Goal: Check status

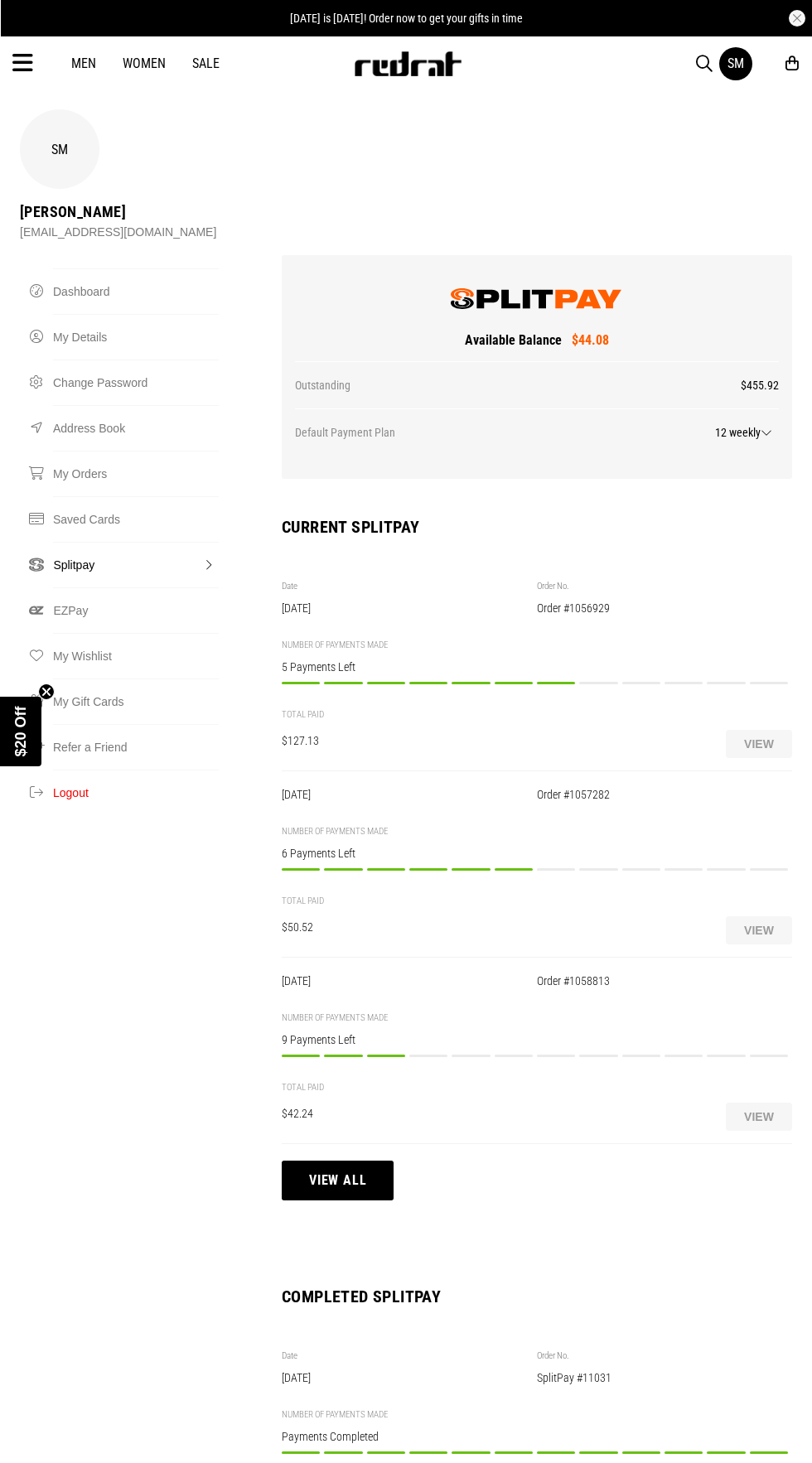
click at [286, 1161] on button "View all" at bounding box center [337, 1181] width 112 height 40
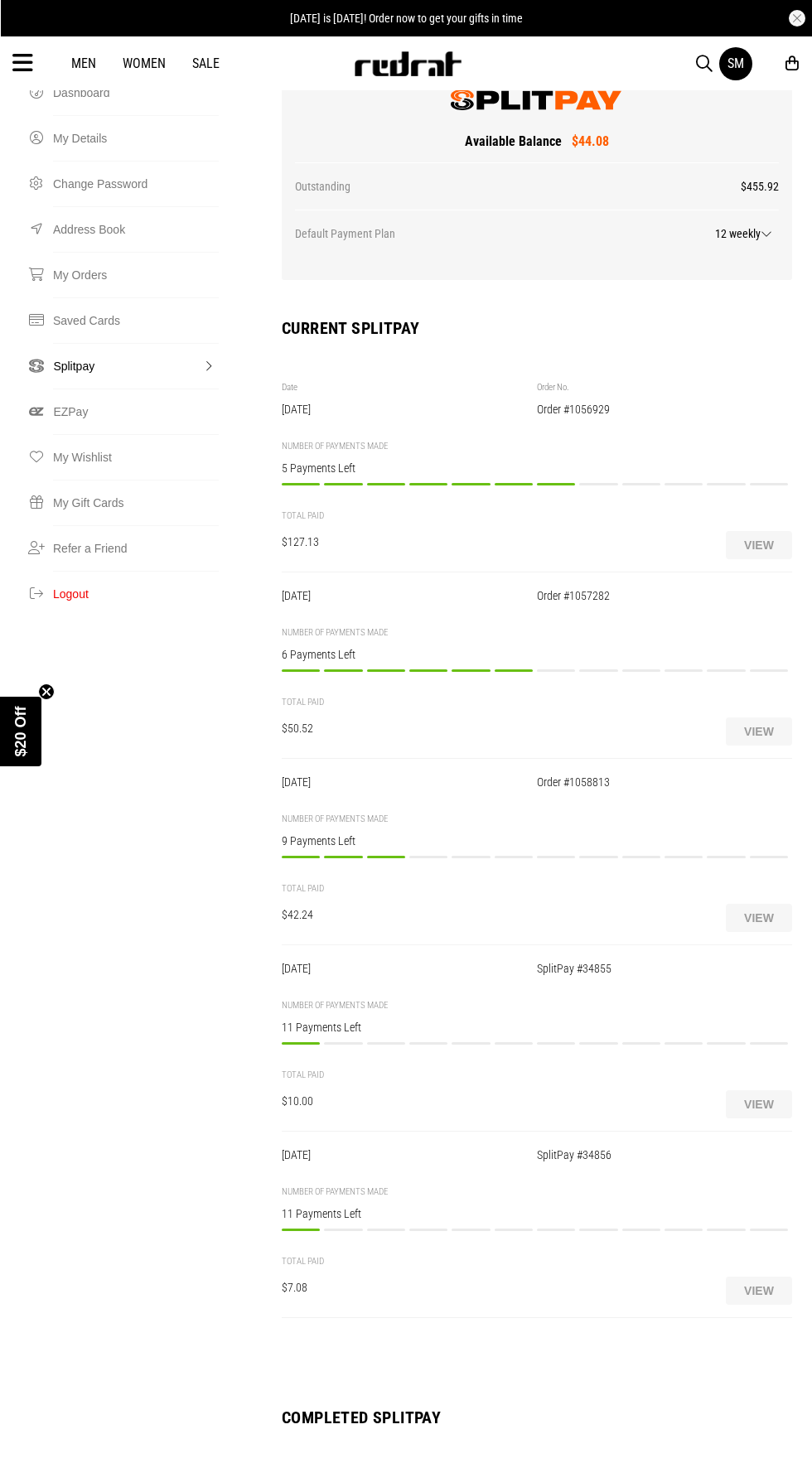
scroll to position [200, 0]
click at [766, 1276] on button "View" at bounding box center [759, 1290] width 66 height 28
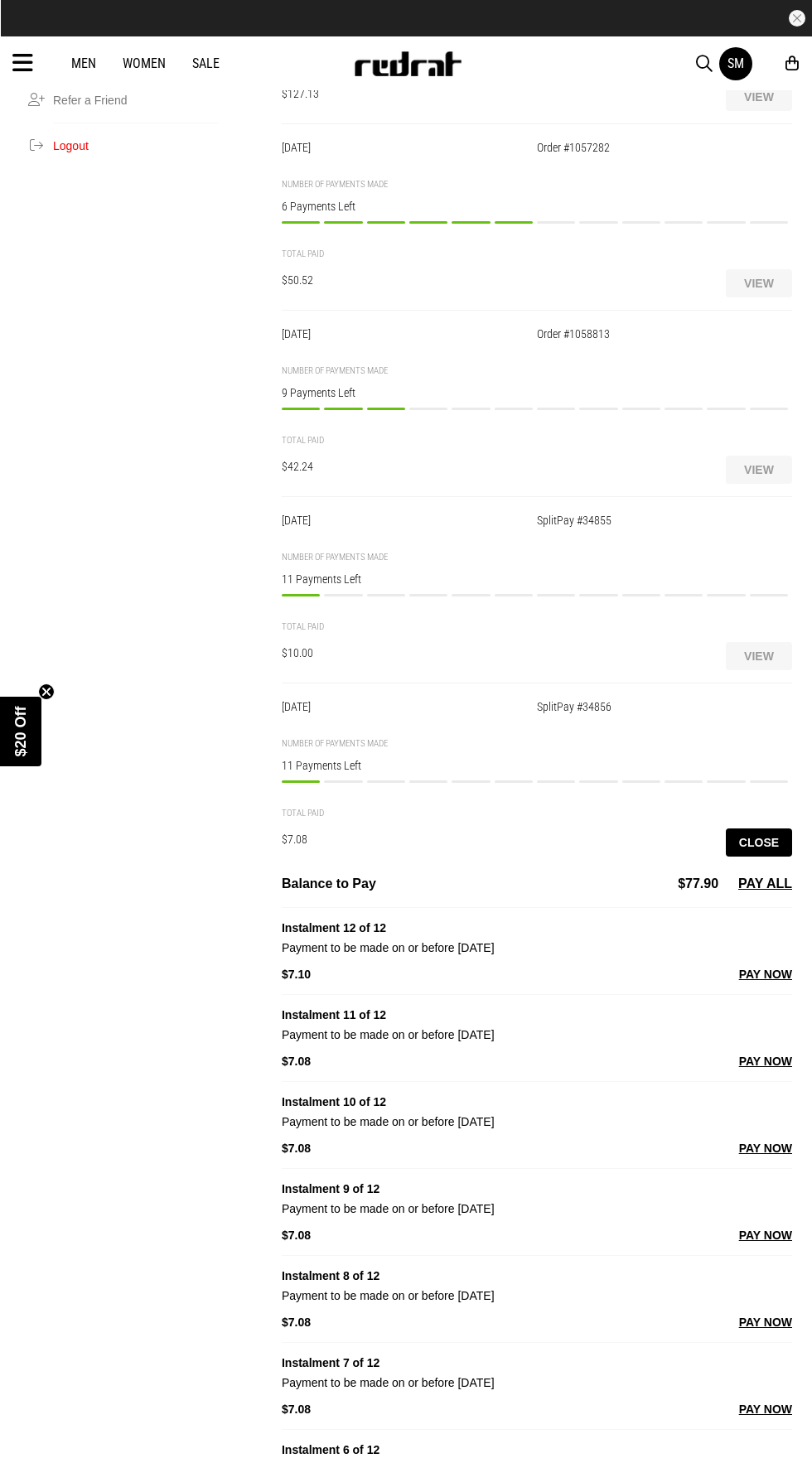
scroll to position [647, 0]
click at [328, 738] on div "NUMBER OF PAYMENTS MADE 11 Payments Left Payment 1/12 Paid on [DATE] $7.08 Paym…" at bounding box center [537, 767] width 511 height 58
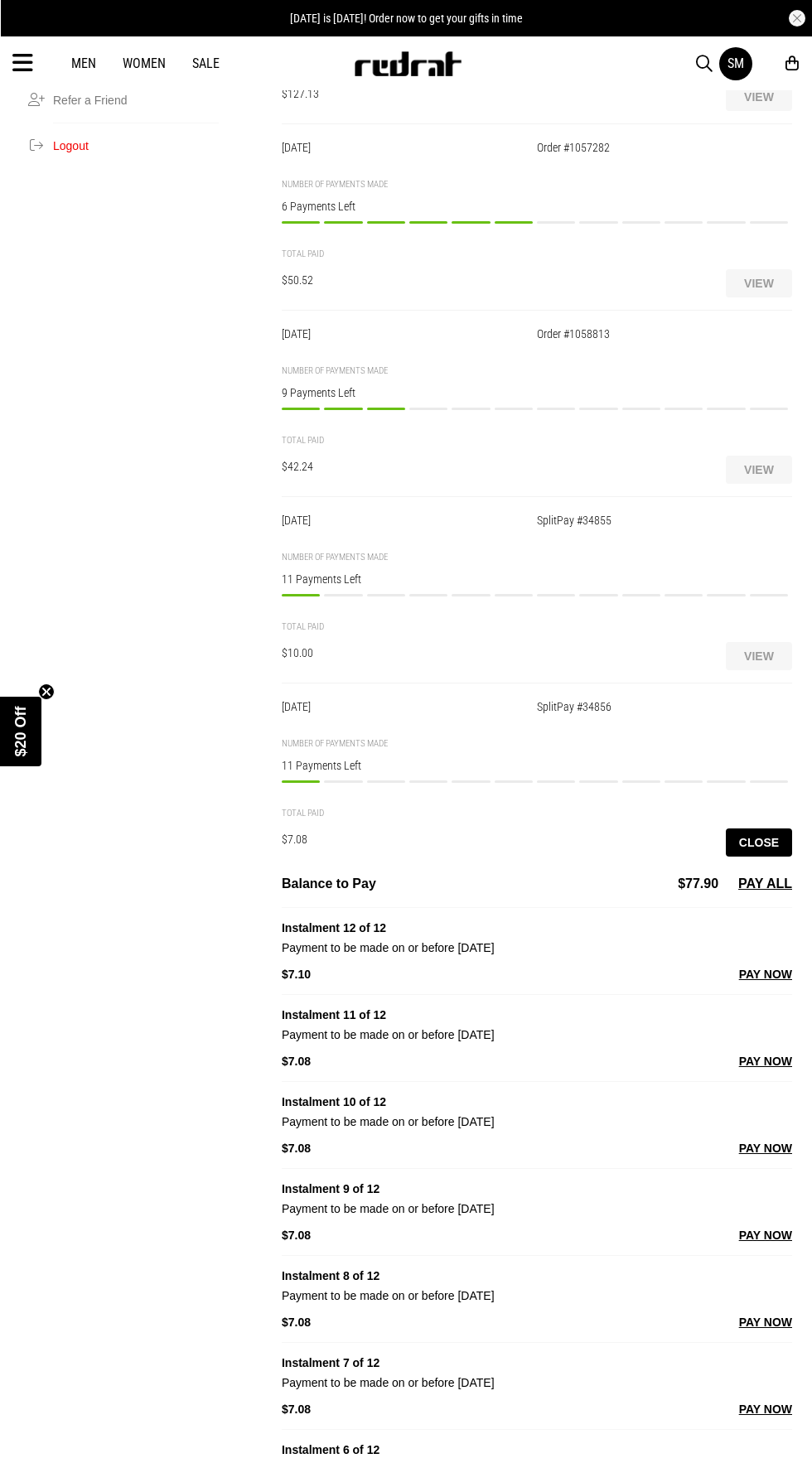
click at [267, 775] on div "SM Sheneil Maniapoto [EMAIL_ADDRESS][DOMAIN_NAME] Splitpay Dashboard My Details…" at bounding box center [405, 1141] width 785 height 3358
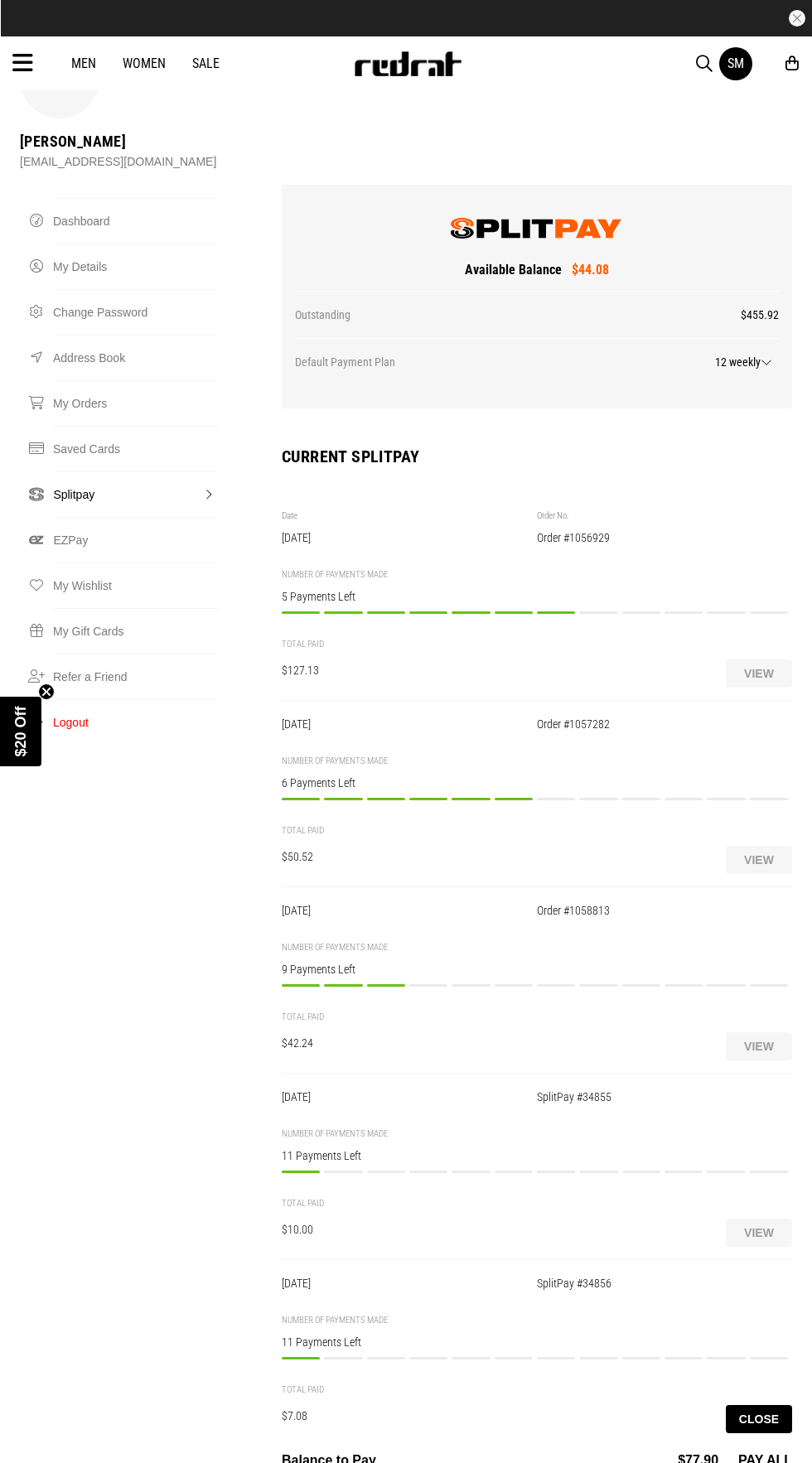
scroll to position [58, 0]
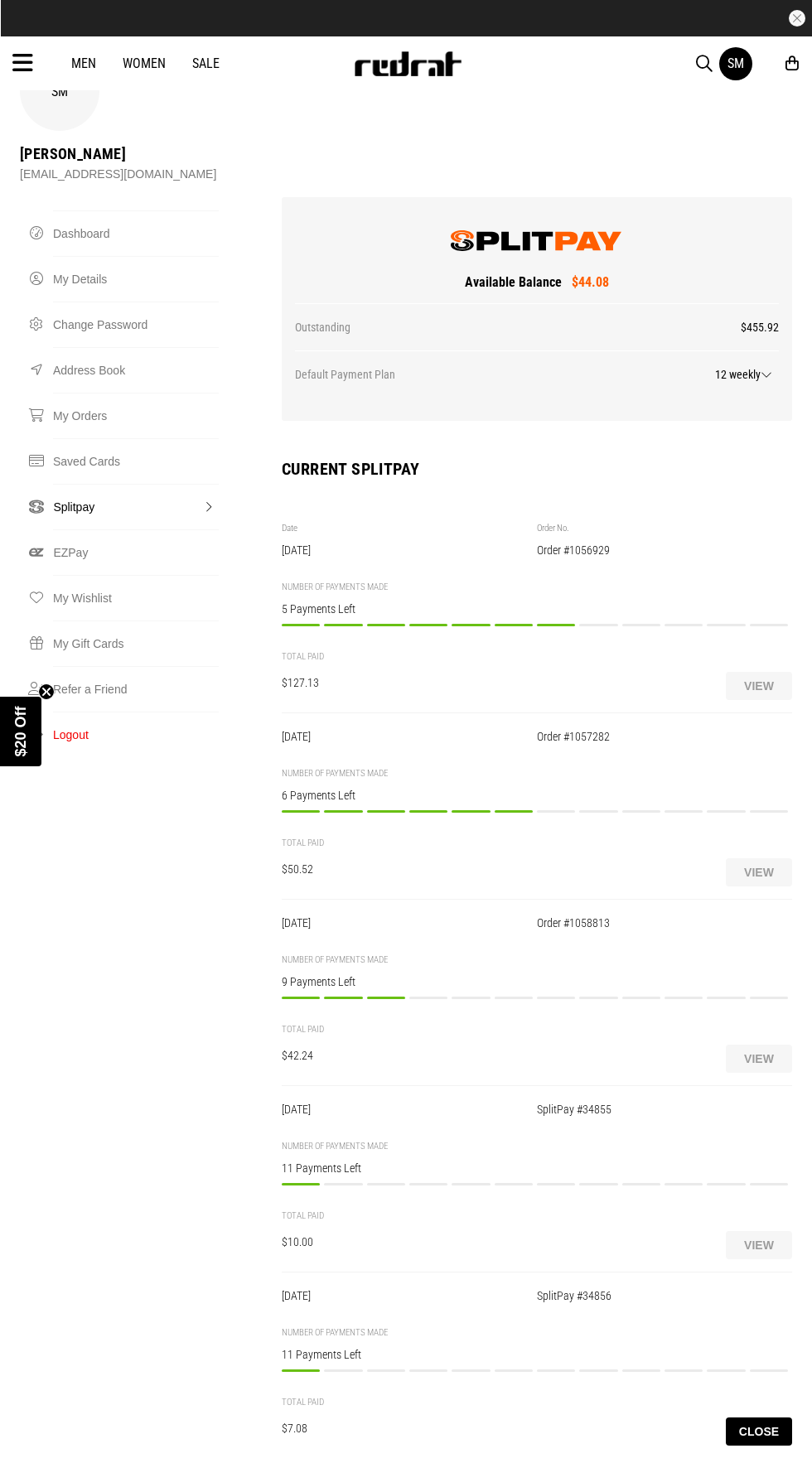
click at [591, 624] on div "Payment 8/12 Payment to be made on or before [DATE] $18.16 PAY NOW" at bounding box center [598, 633] width 38 height 19
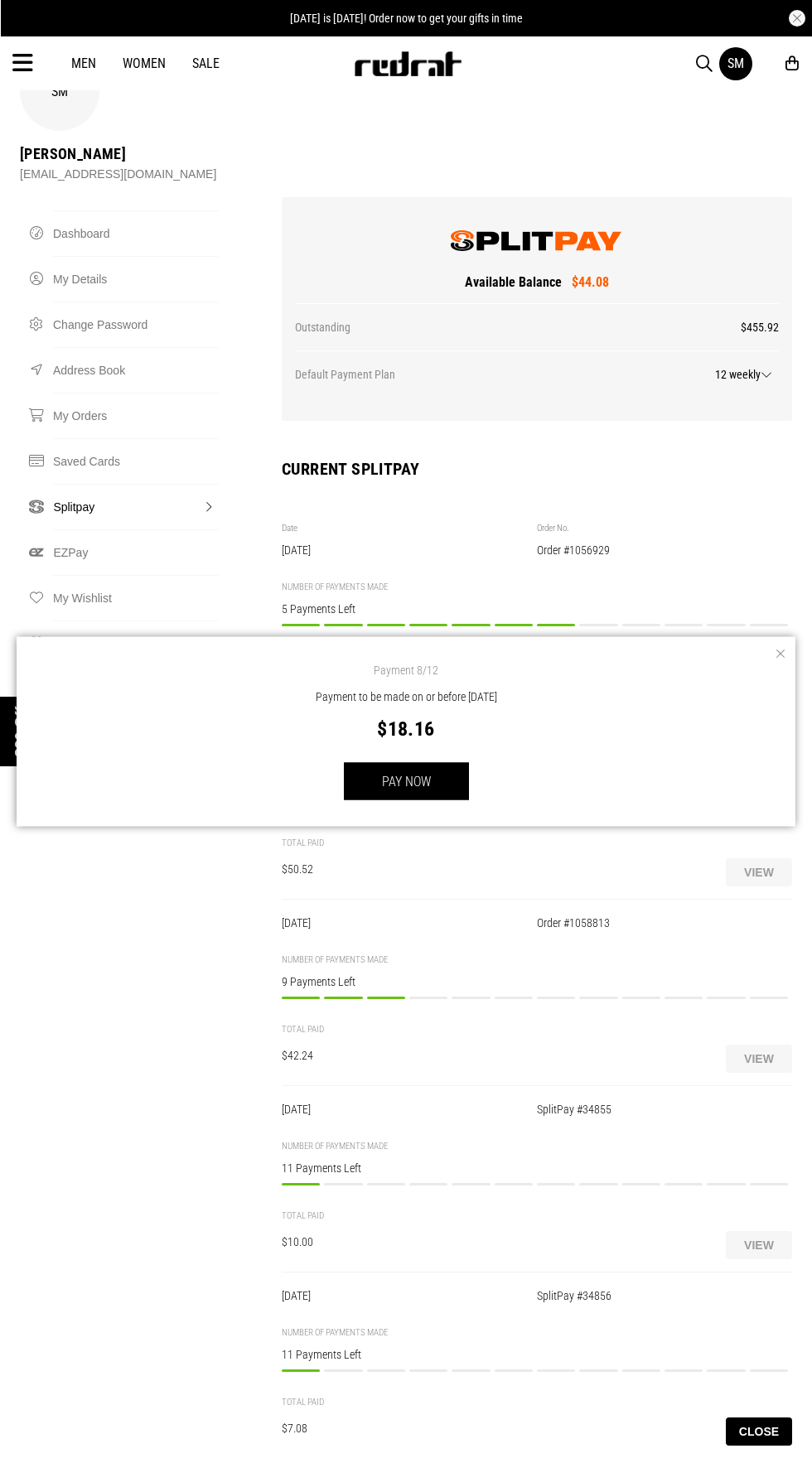
click at [779, 653] on button "button" at bounding box center [778, 654] width 17 height 17
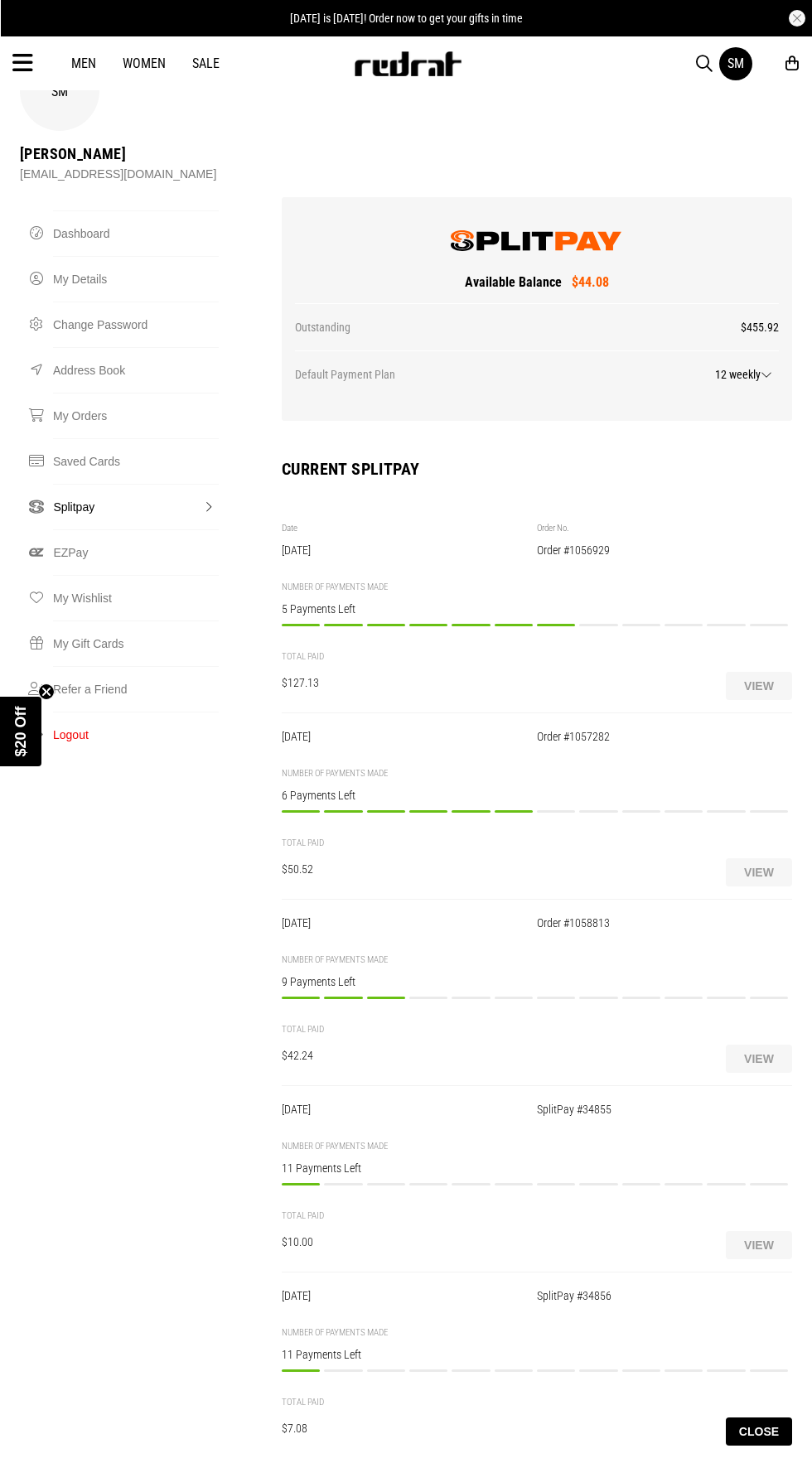
click at [562, 810] on div "Payment 7/12 Payment to be made on or before [DATE] $8.42 PAY NOW" at bounding box center [556, 820] width 38 height 19
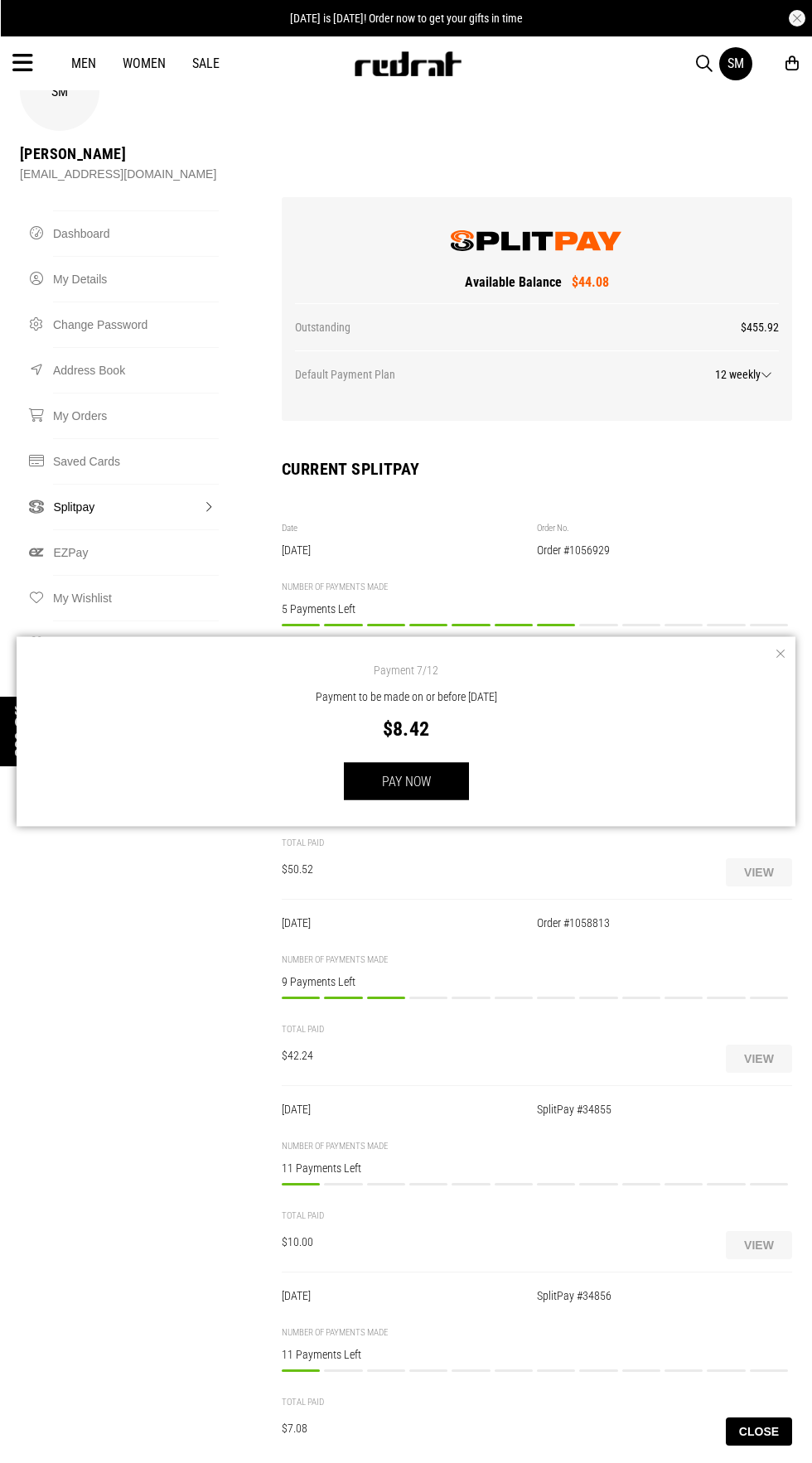
click at [786, 657] on button "button" at bounding box center [778, 654] width 17 height 17
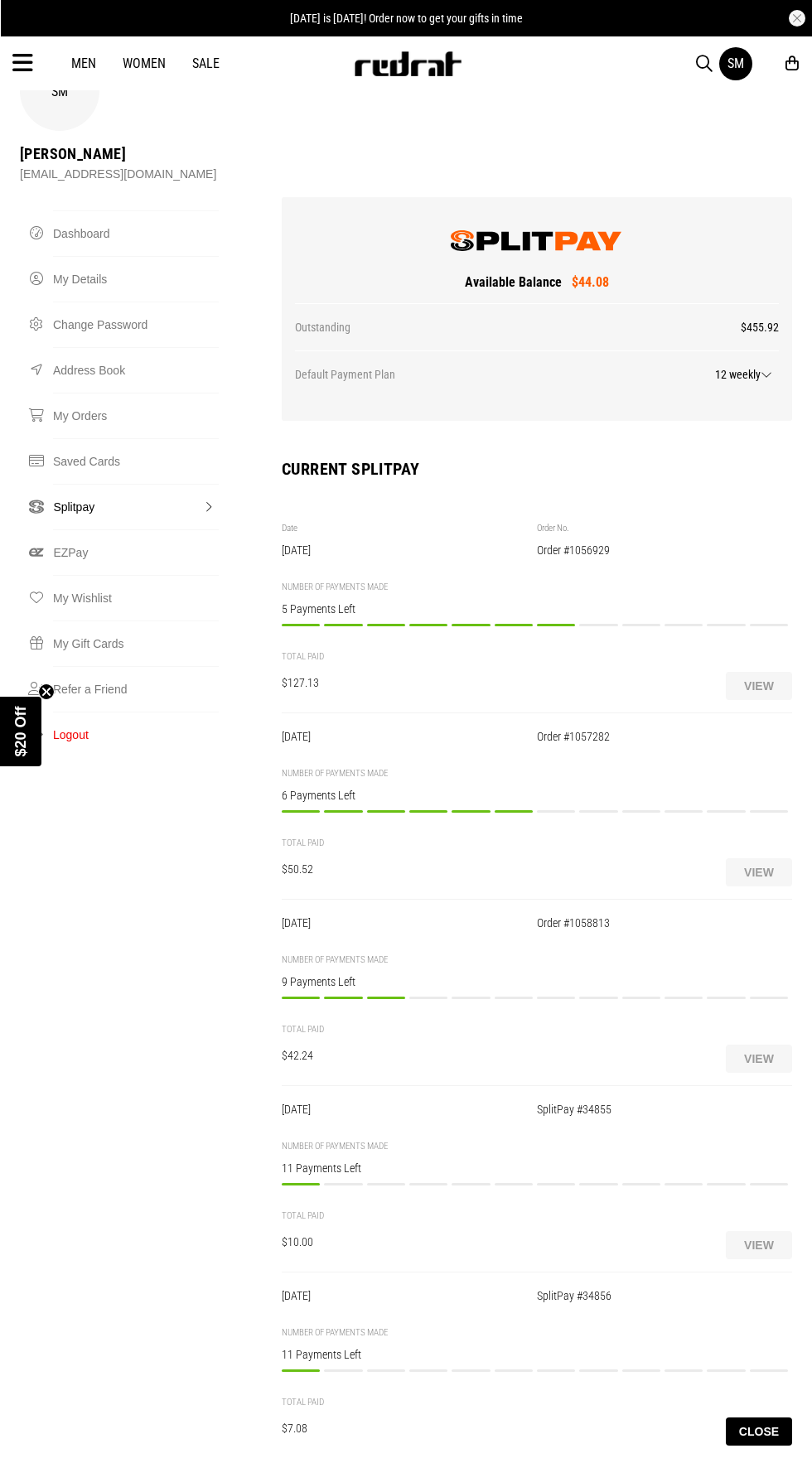
click at [431, 997] on div "Payment 4/12 Payment to be made on or before [DATE] $14.08 PAY NOW" at bounding box center [429, 1006] width 38 height 19
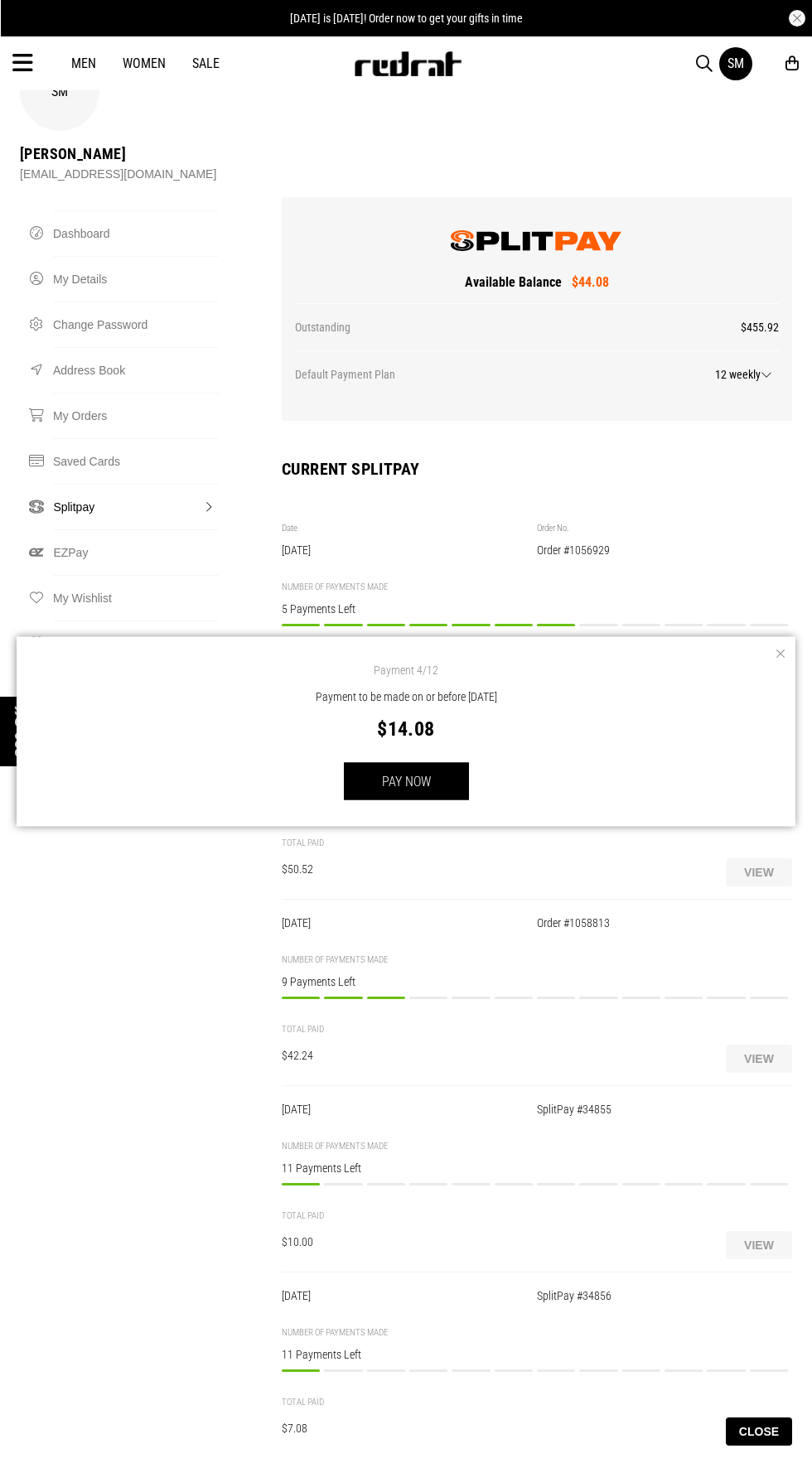
click at [779, 653] on button "button" at bounding box center [778, 654] width 17 height 17
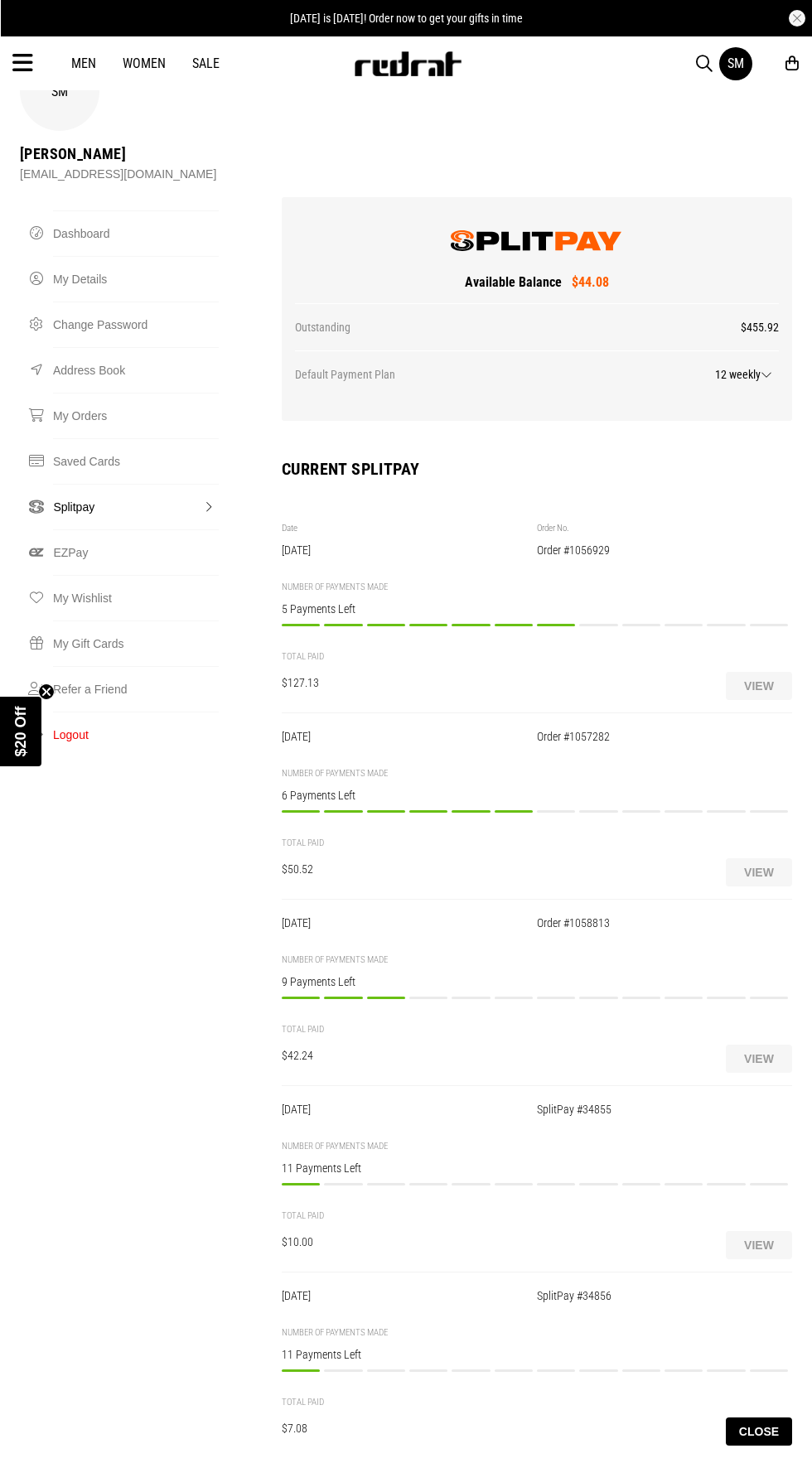
click at [336, 1182] on div "Payment 2/12 Payment to be made on or before [DATE] $10.00 PAY NOW" at bounding box center [343, 1192] width 38 height 19
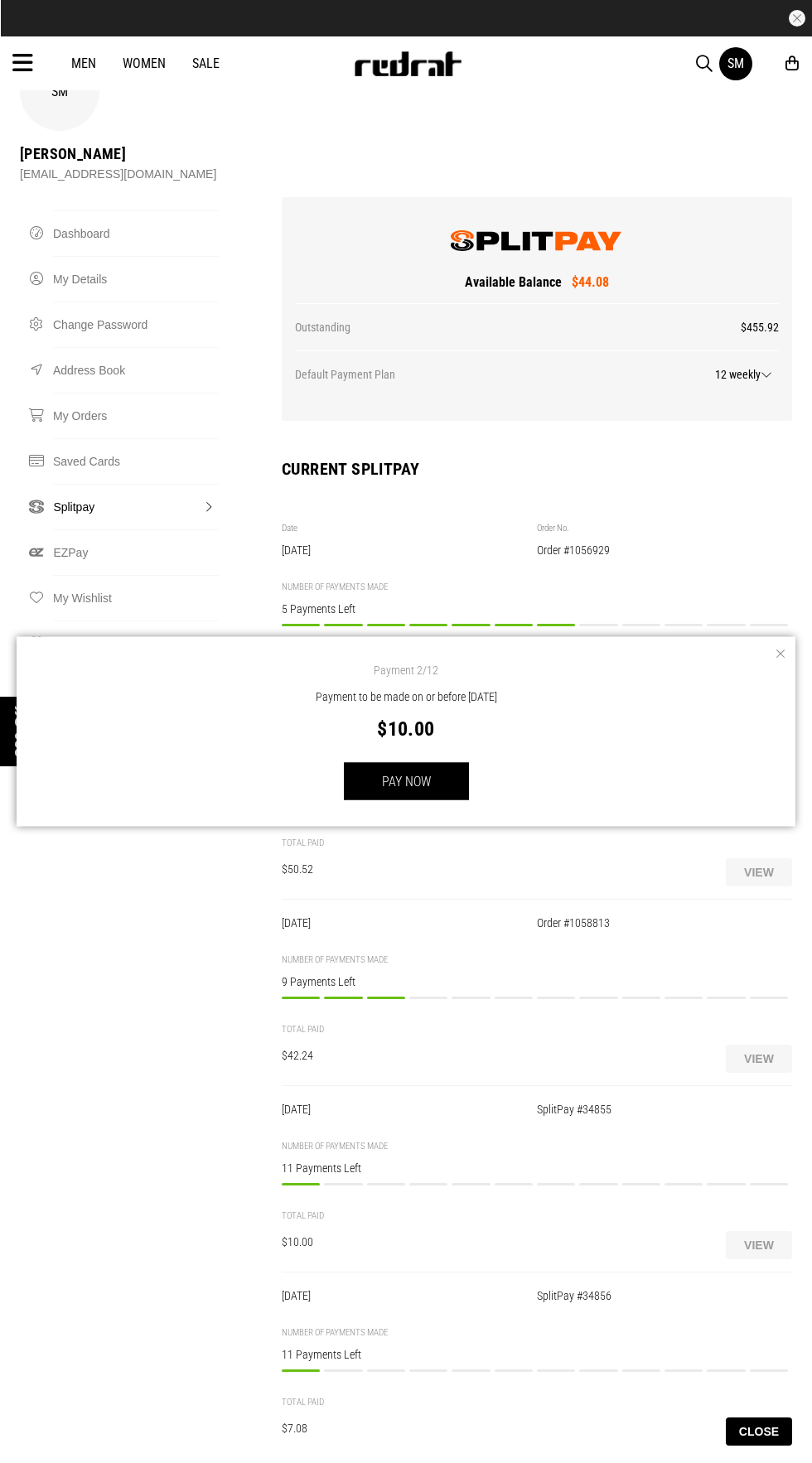
click at [779, 653] on button "button" at bounding box center [778, 654] width 17 height 17
